Goal: Task Accomplishment & Management: Complete application form

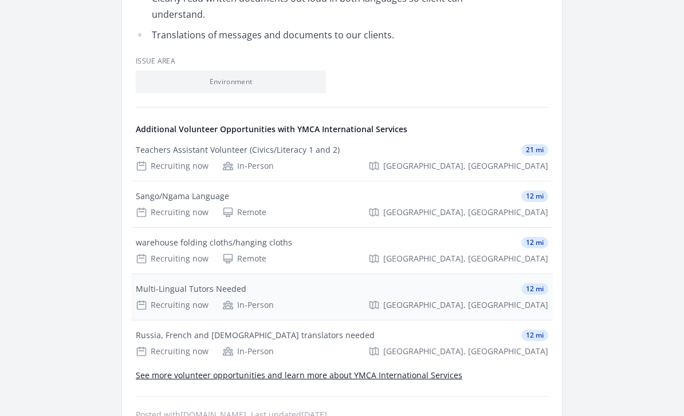
scroll to position [565, 0]
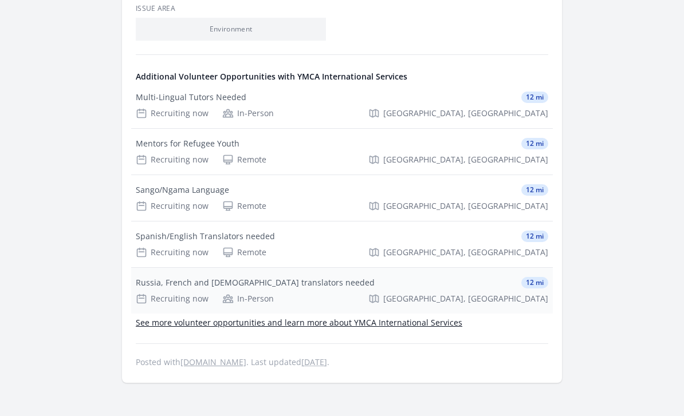
scroll to position [613, 0]
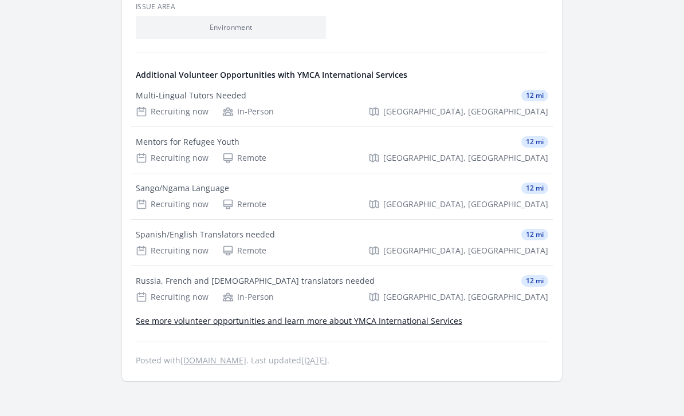
click at [219, 316] on link "See more volunteer opportunities and learn more about YMCA International Servic…" at bounding box center [299, 321] width 326 height 11
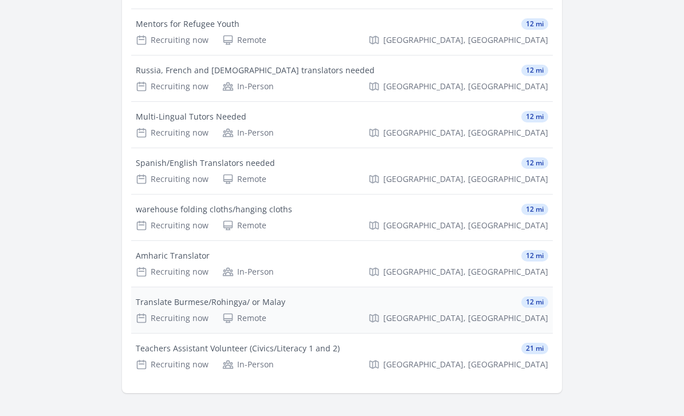
scroll to position [564, 0]
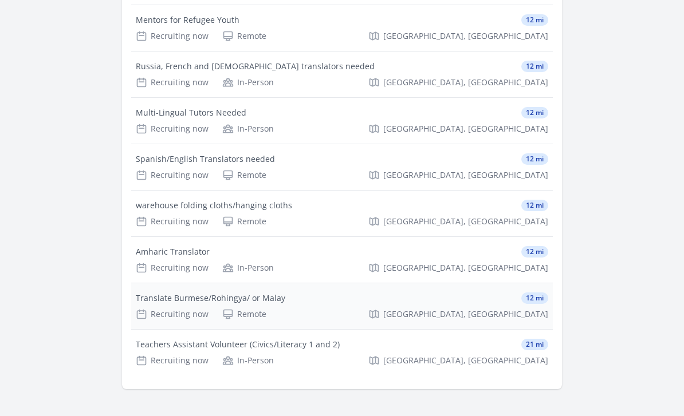
click at [198, 293] on div "Translate Burmese/Rohingya/ or Malay" at bounding box center [211, 298] width 150 height 11
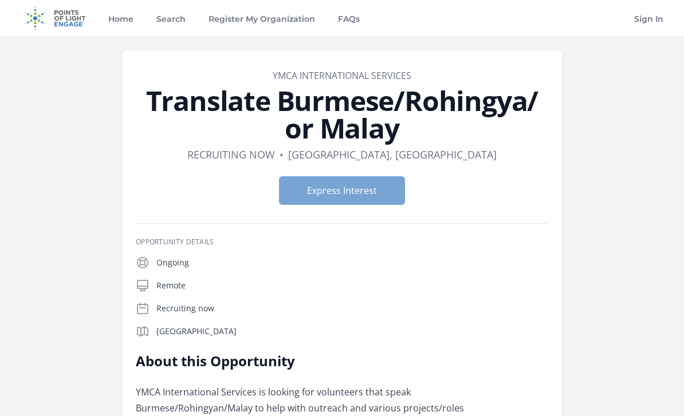
click at [334, 191] on button "Express Interest" at bounding box center [342, 190] width 126 height 29
